Goal: Find specific page/section

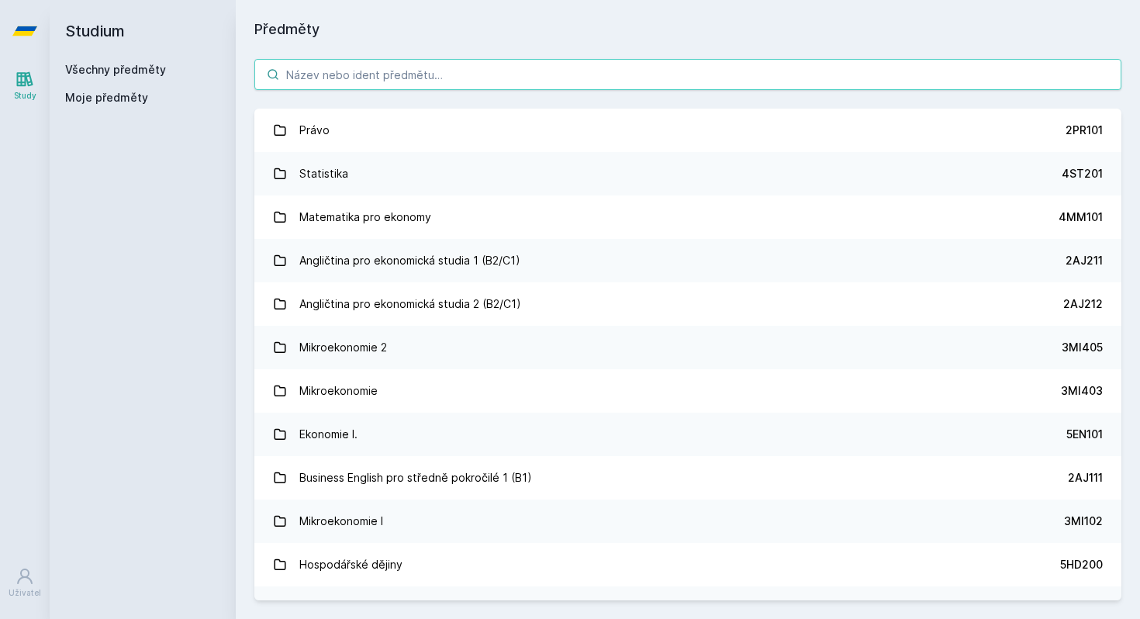
click at [350, 89] on input "search" at bounding box center [687, 74] width 867 height 31
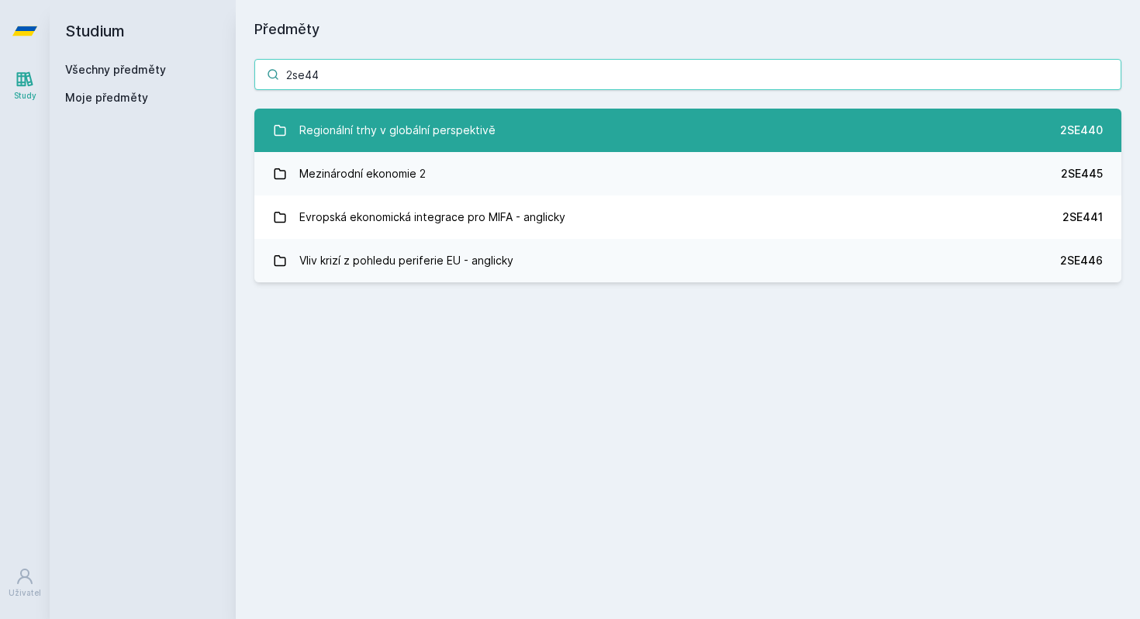
type input "2se44"
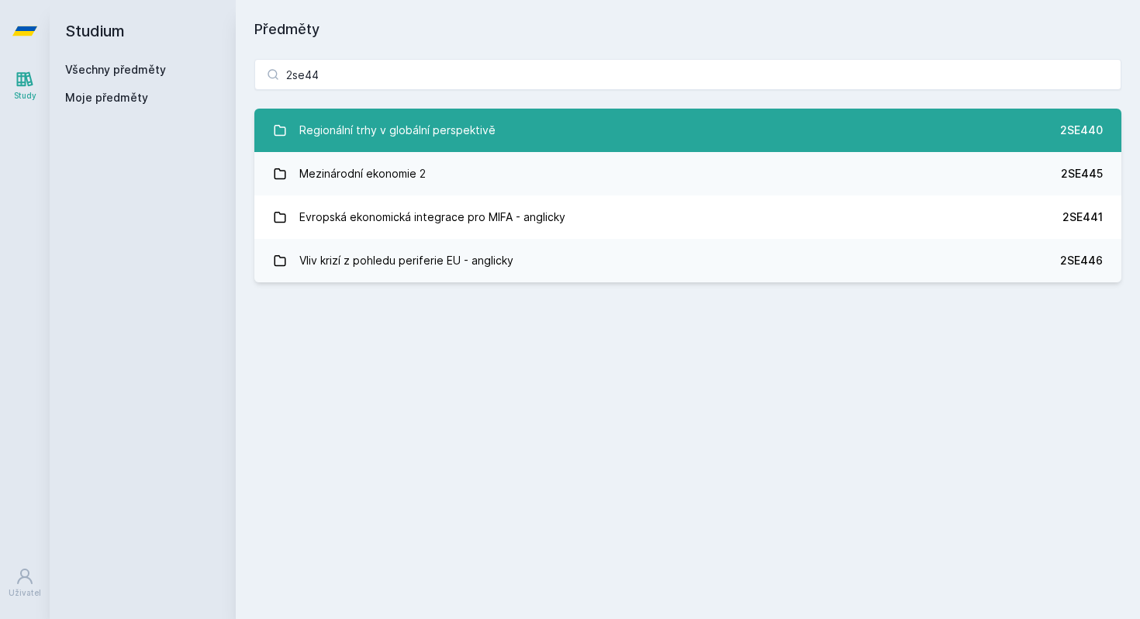
click at [344, 124] on div "Regionální trhy v globální perspektivě" at bounding box center [397, 130] width 196 height 31
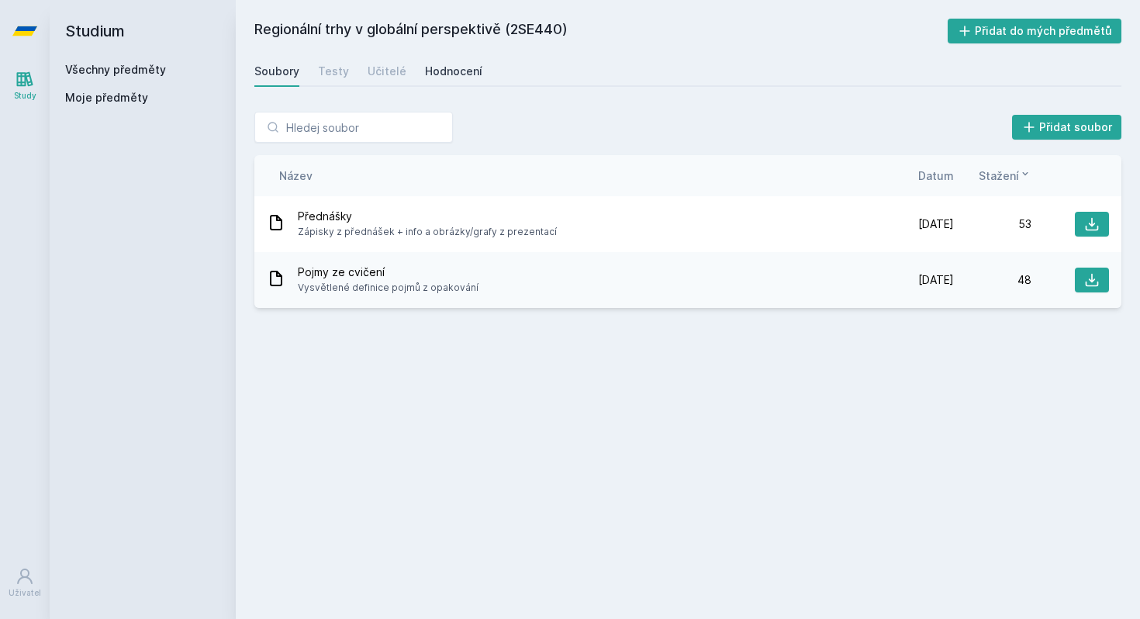
click at [431, 74] on div "Hodnocení" at bounding box center [453, 72] width 57 height 16
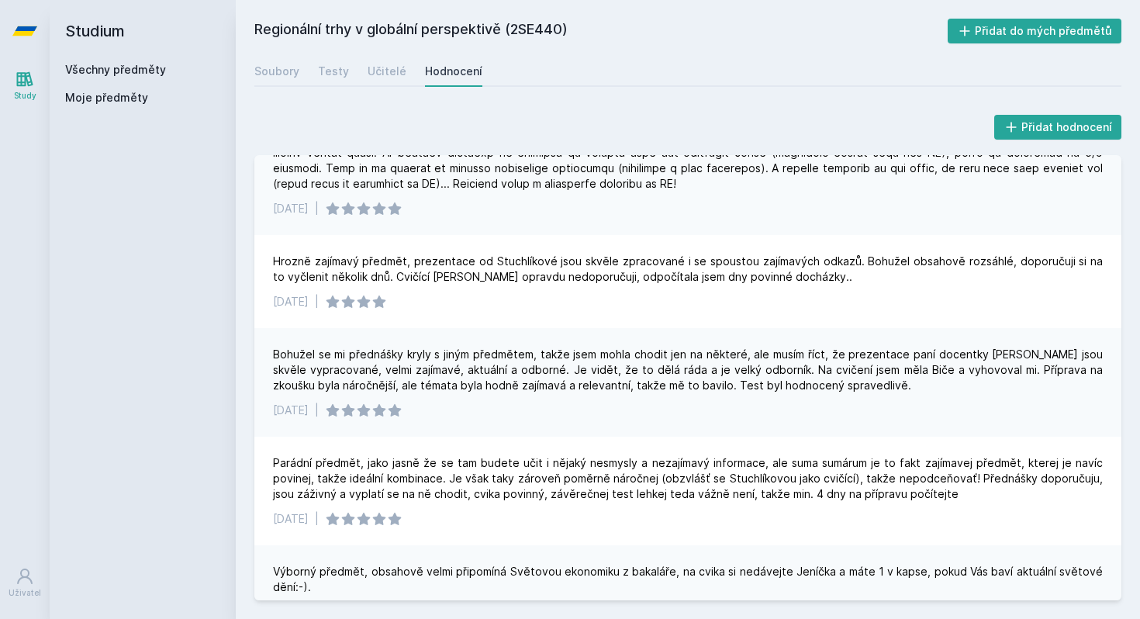
scroll to position [530, 0]
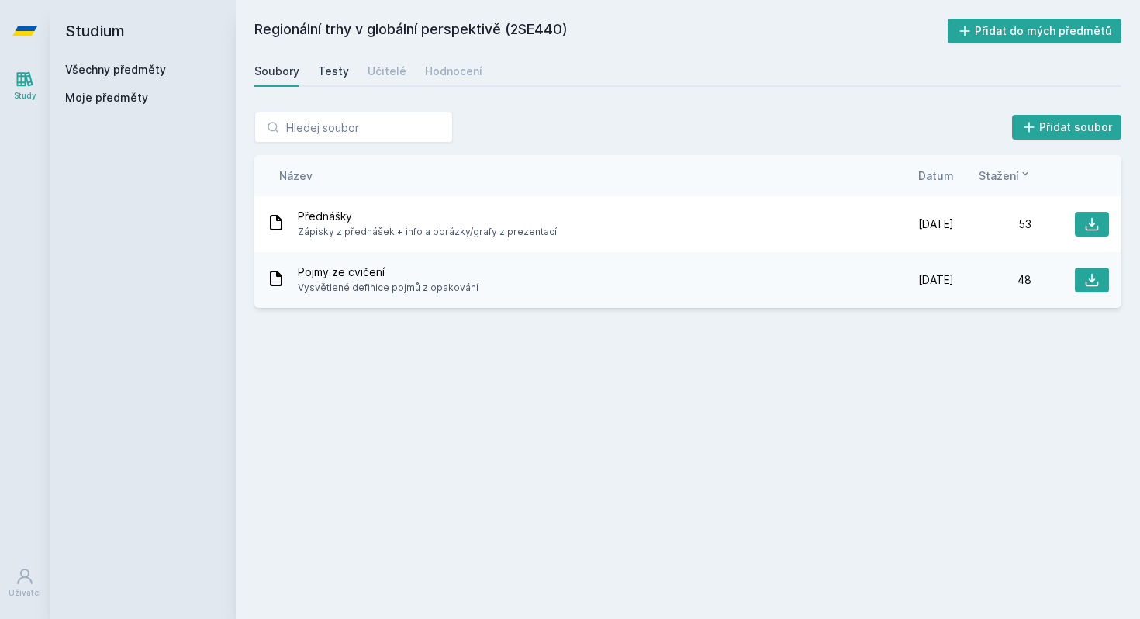
click at [323, 64] on div "Testy" at bounding box center [333, 72] width 31 height 16
